Goal: Task Accomplishment & Management: Manage account settings

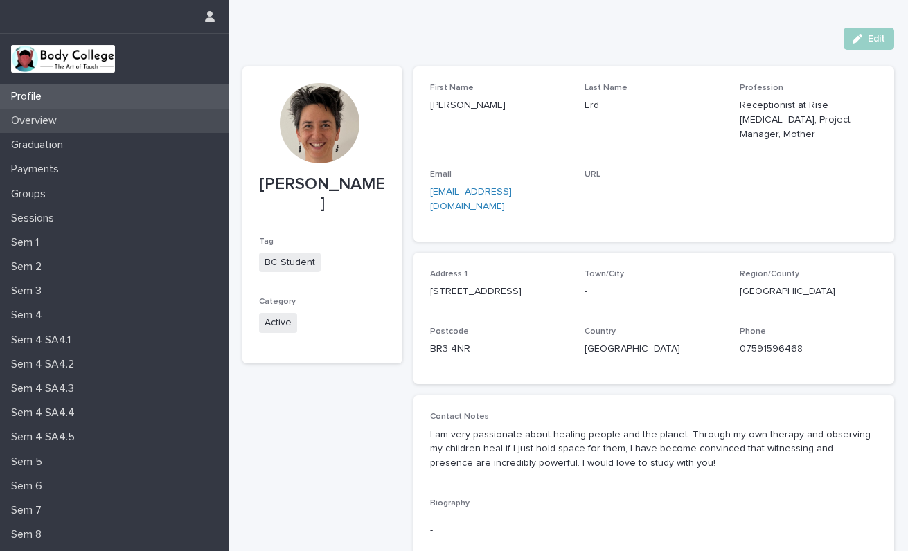
click at [69, 122] on div "Overview" at bounding box center [114, 121] width 229 height 24
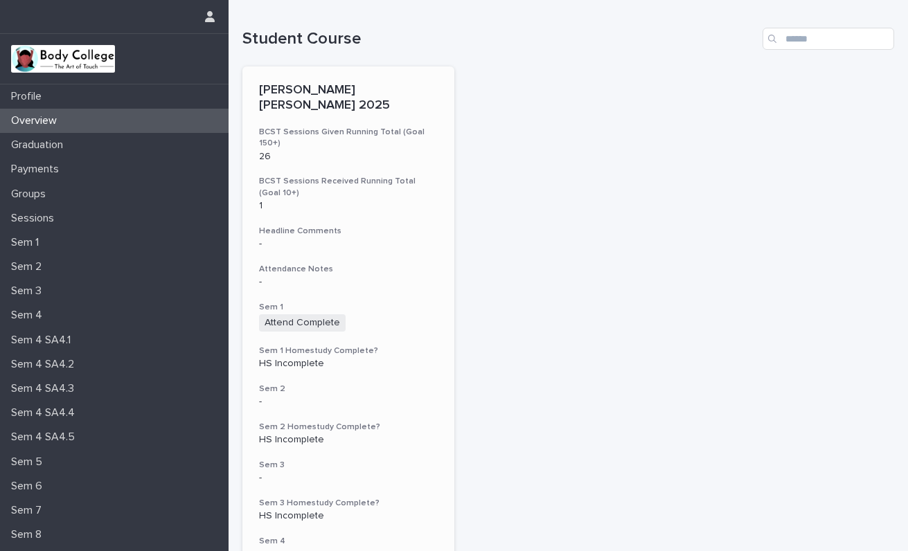
click at [364, 460] on h3 "Sem 3" at bounding box center [348, 465] width 179 height 11
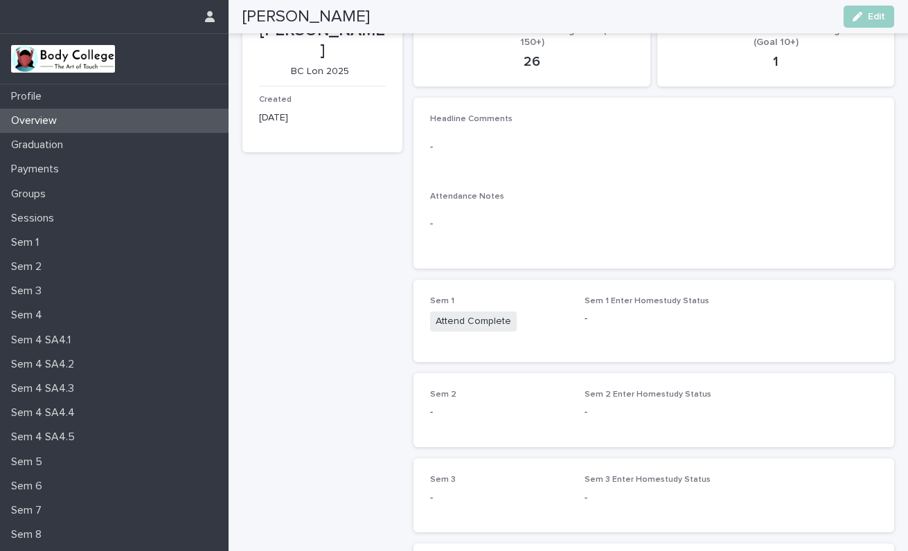
scroll to position [21, 0]
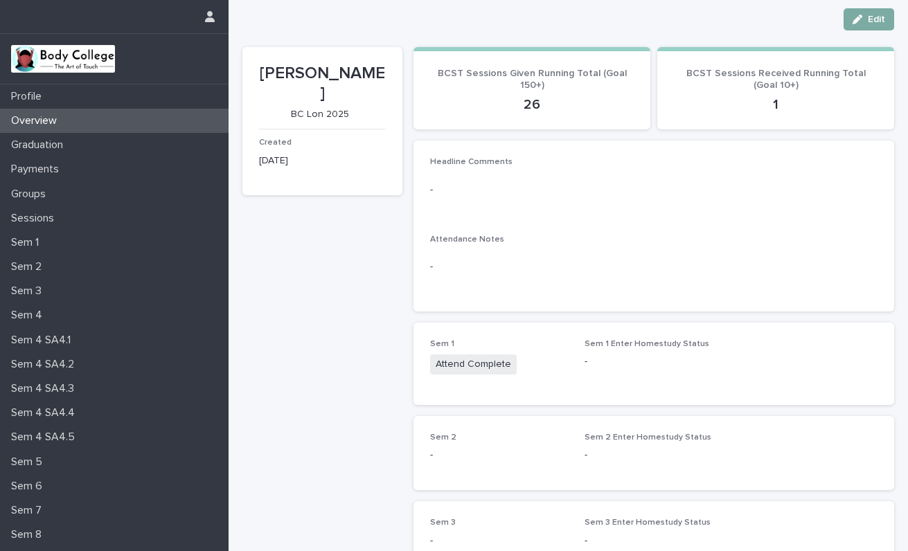
click at [870, 17] on span "Edit" at bounding box center [876, 20] width 17 height 10
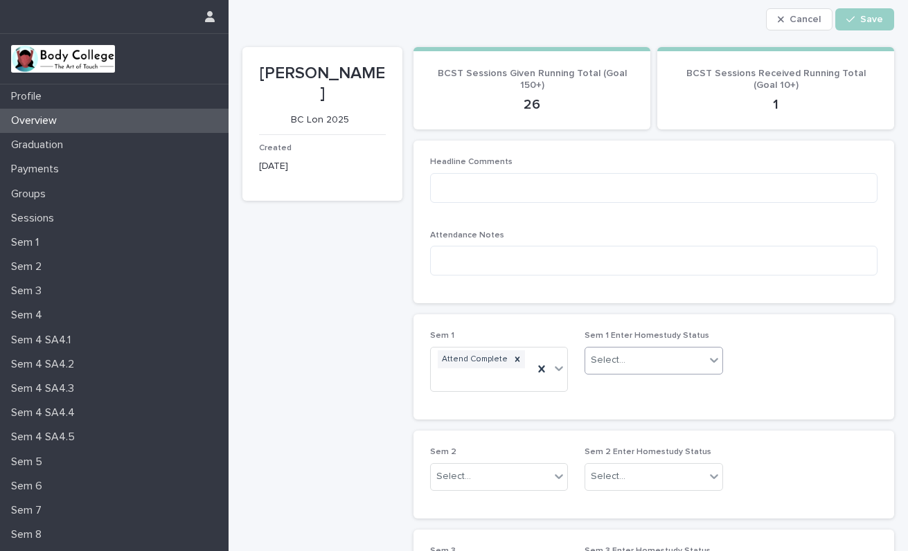
click at [713, 358] on icon at bounding box center [714, 360] width 14 height 14
click at [659, 387] on div "HS Complete" at bounding box center [653, 387] width 136 height 24
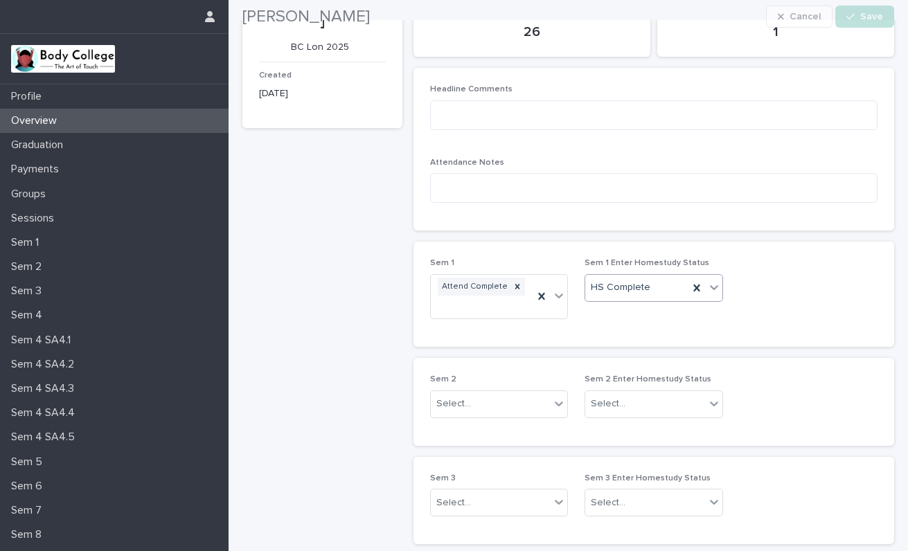
scroll to position [95, 0]
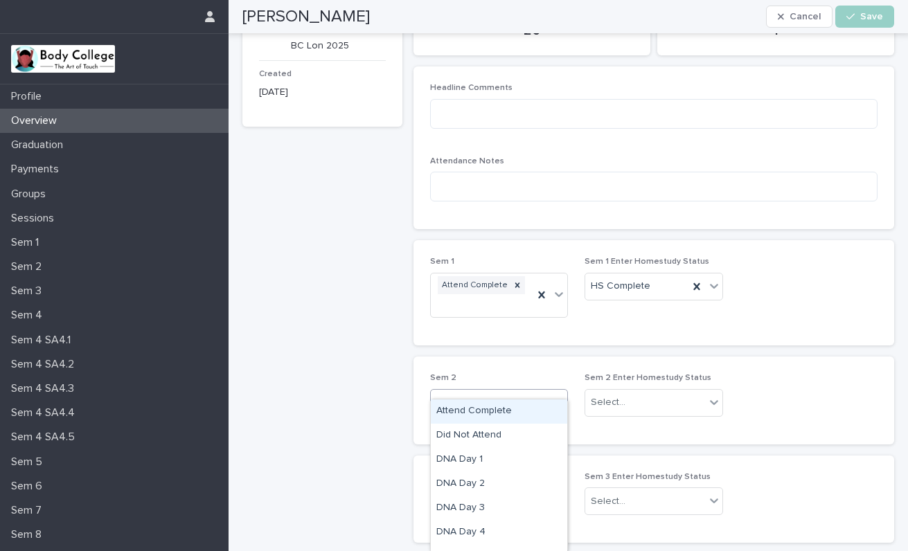
click at [560, 400] on icon at bounding box center [560, 402] width 8 height 5
click at [524, 411] on div "Attend Complete" at bounding box center [499, 412] width 136 height 24
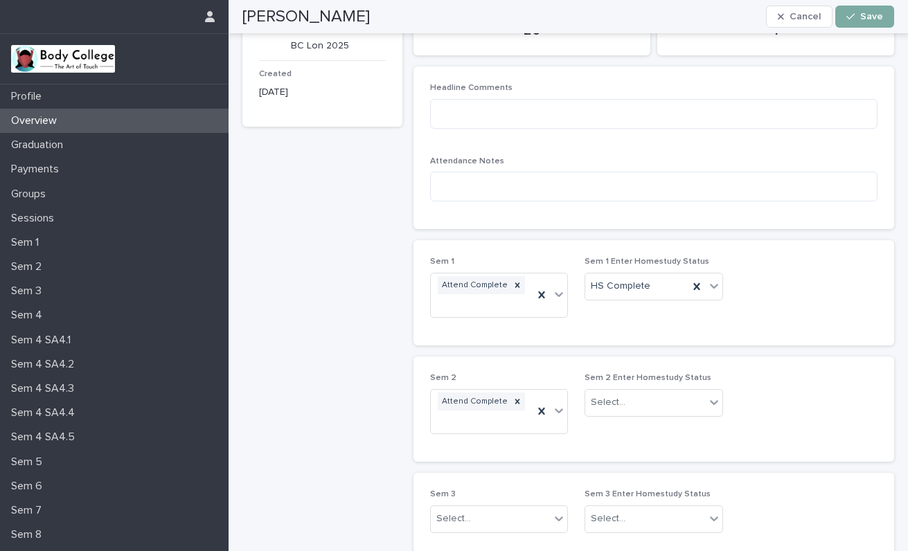
click at [867, 19] on span "Save" at bounding box center [871, 17] width 23 height 10
